Goal: Information Seeking & Learning: Learn about a topic

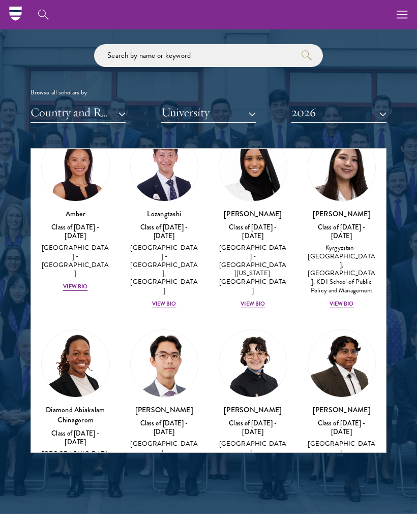
scroll to position [65, 0]
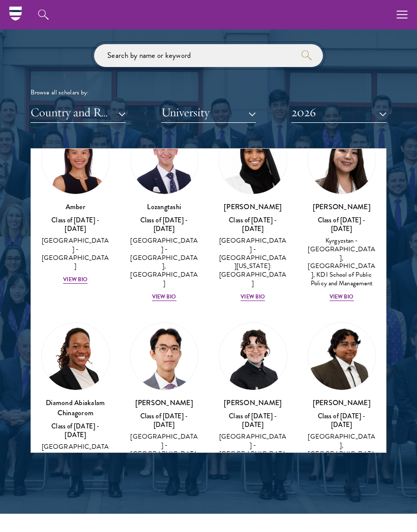
click at [257, 61] on input "search" at bounding box center [208, 55] width 229 height 23
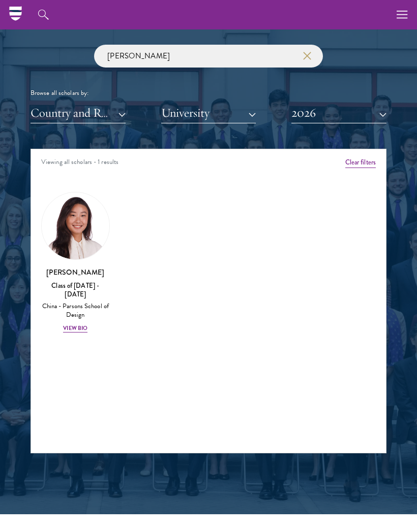
click at [73, 231] on img at bounding box center [76, 227] width 68 height 68
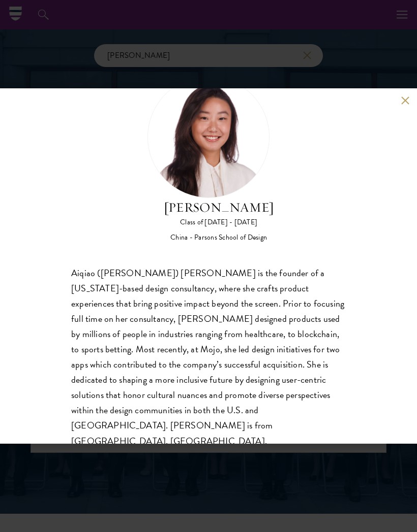
scroll to position [43, 0]
click at [401, 106] on div "[PERSON_NAME] Class of [DATE] - [DATE] China - [PERSON_NAME] School of Design […" at bounding box center [208, 266] width 417 height 356
click at [401, 104] on button at bounding box center [404, 100] width 9 height 9
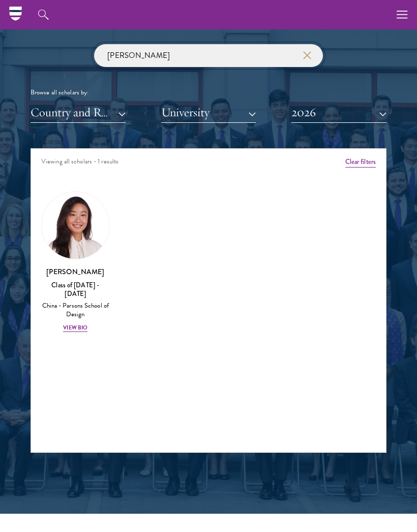
click at [242, 54] on input "[PERSON_NAME]" at bounding box center [208, 55] width 229 height 23
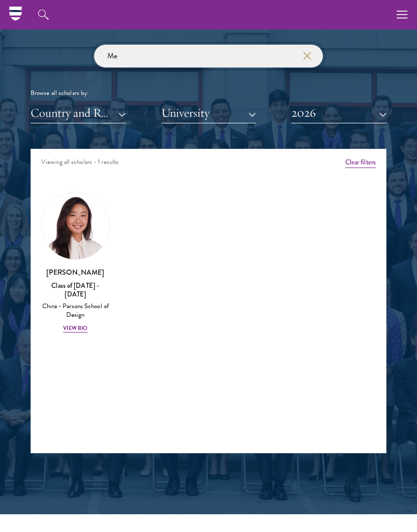
type input "M"
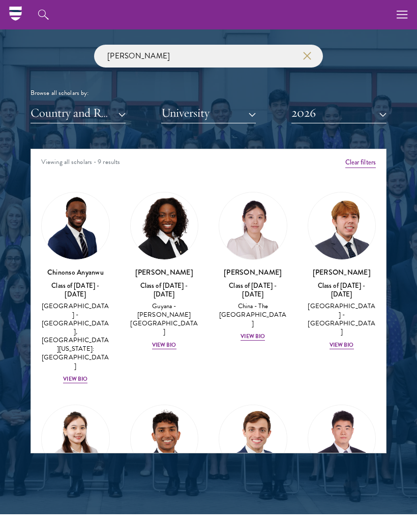
scroll to position [1158, 0]
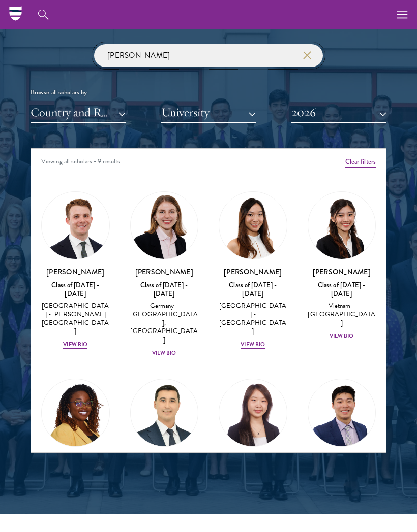
click at [245, 50] on input "[PERSON_NAME]" at bounding box center [208, 55] width 229 height 23
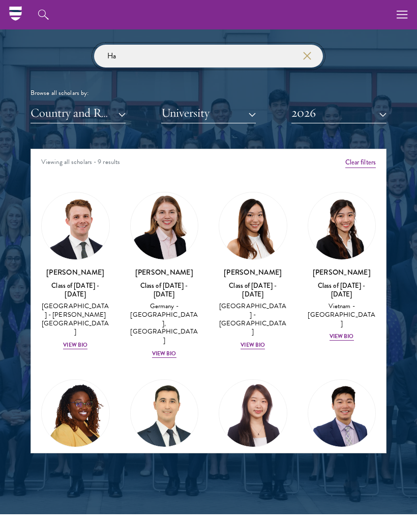
type input "H"
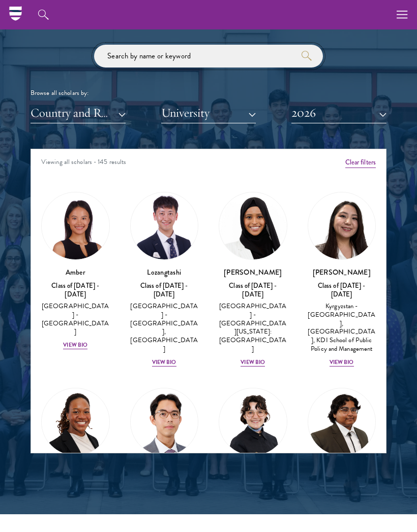
type input "J"
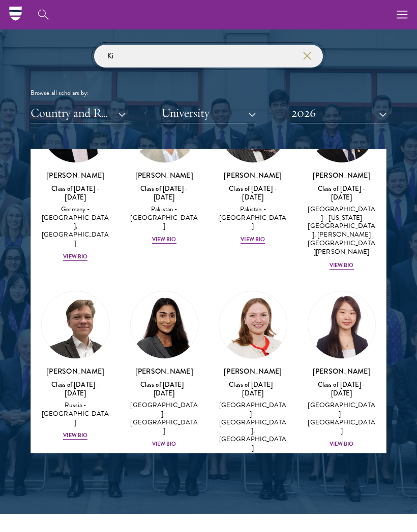
scroll to position [519, 0]
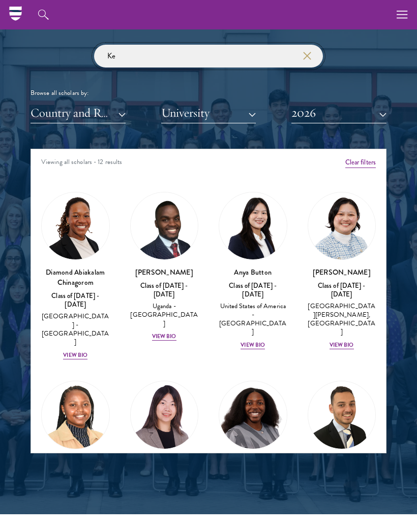
scroll to position [-1, 0]
type input "K"
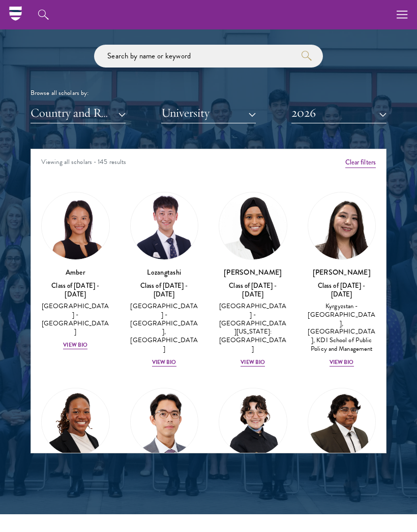
click at [253, 114] on button "University" at bounding box center [208, 113] width 95 height 21
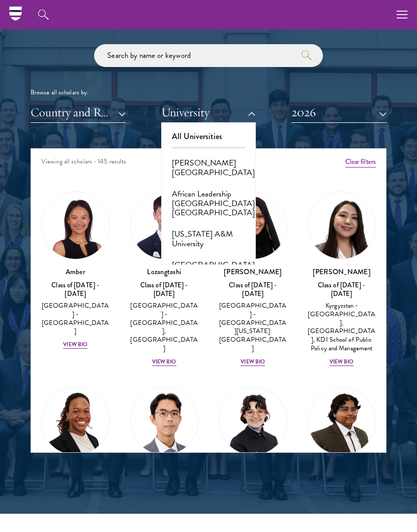
click at [124, 115] on button "Country and Region" at bounding box center [77, 112] width 95 height 21
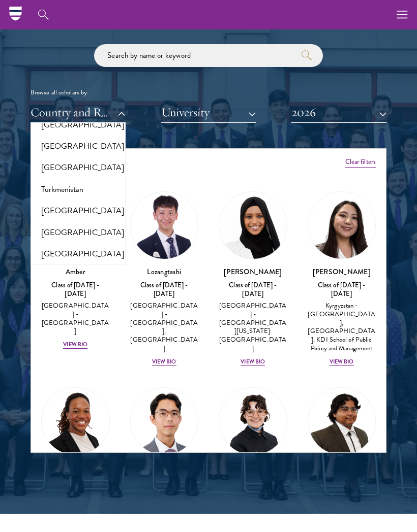
scroll to position [2017, 0]
click at [93, 243] on button "[GEOGRAPHIC_DATA]" at bounding box center [78, 253] width 89 height 21
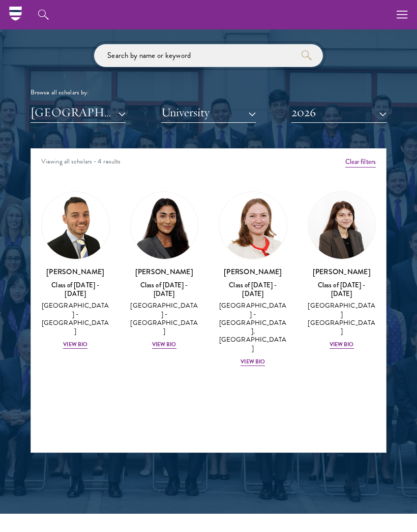
click at [266, 53] on input "search" at bounding box center [208, 55] width 229 height 23
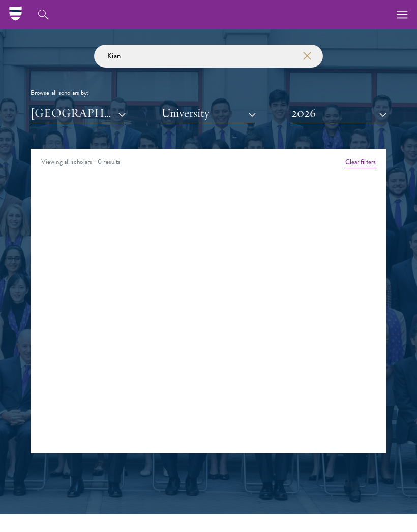
click at [125, 113] on button "[GEOGRAPHIC_DATA]" at bounding box center [77, 113] width 95 height 21
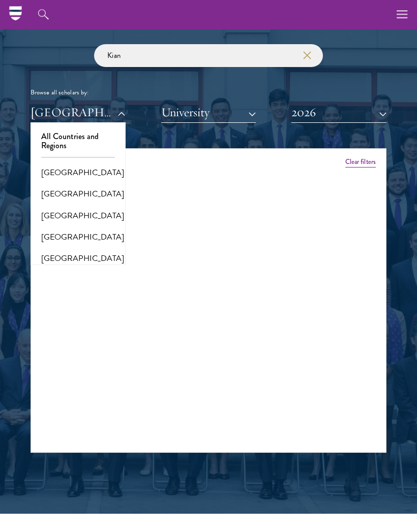
click at [84, 136] on button "All Countries and Regions" at bounding box center [78, 141] width 89 height 31
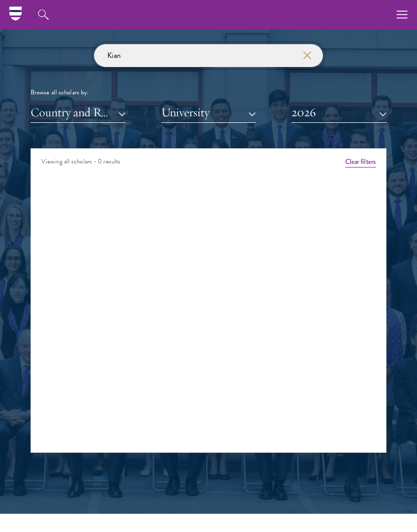
click at [228, 65] on input "Kian" at bounding box center [208, 55] width 229 height 23
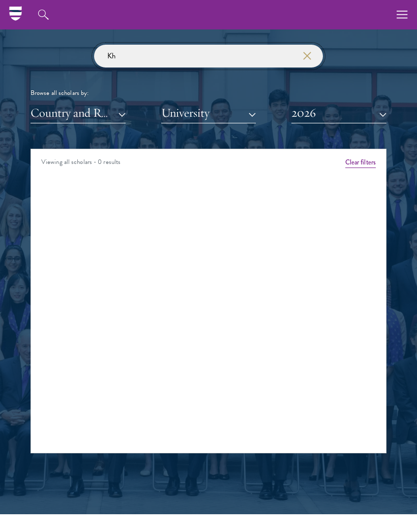
type input "K"
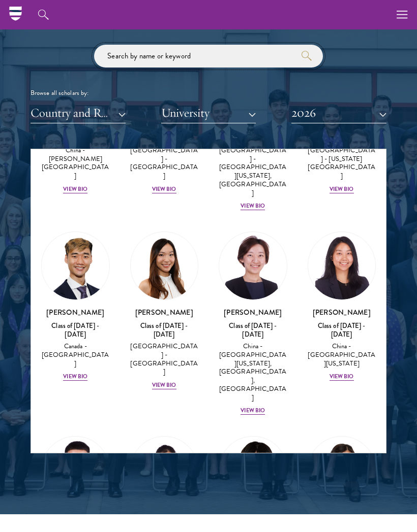
scroll to position [3498, 0]
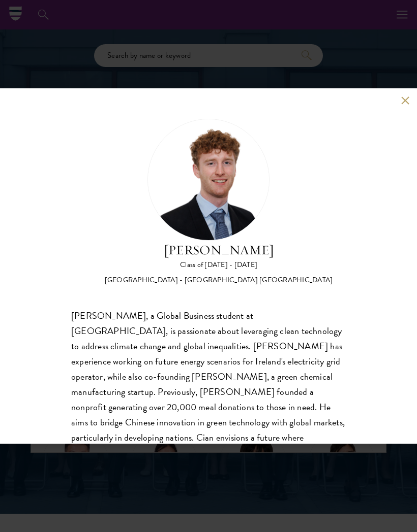
click at [406, 97] on button at bounding box center [404, 100] width 9 height 9
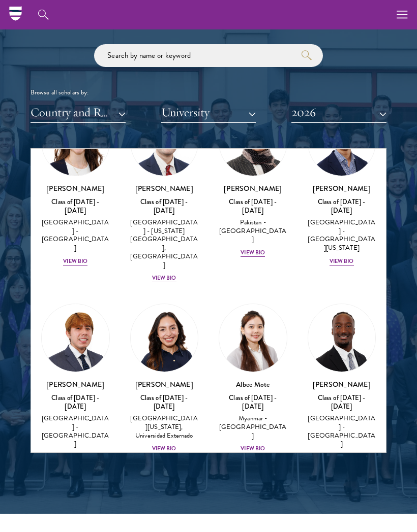
scroll to position [4413, 0]
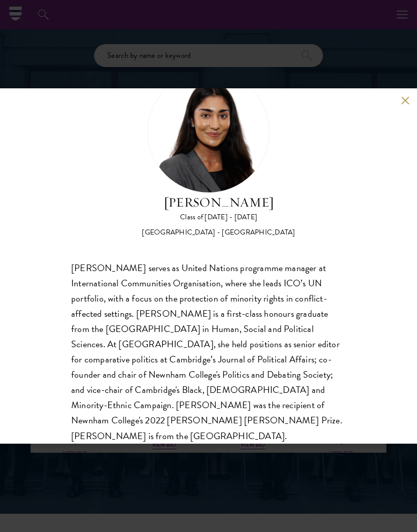
scroll to position [47, 0]
